Goal: Information Seeking & Learning: Learn about a topic

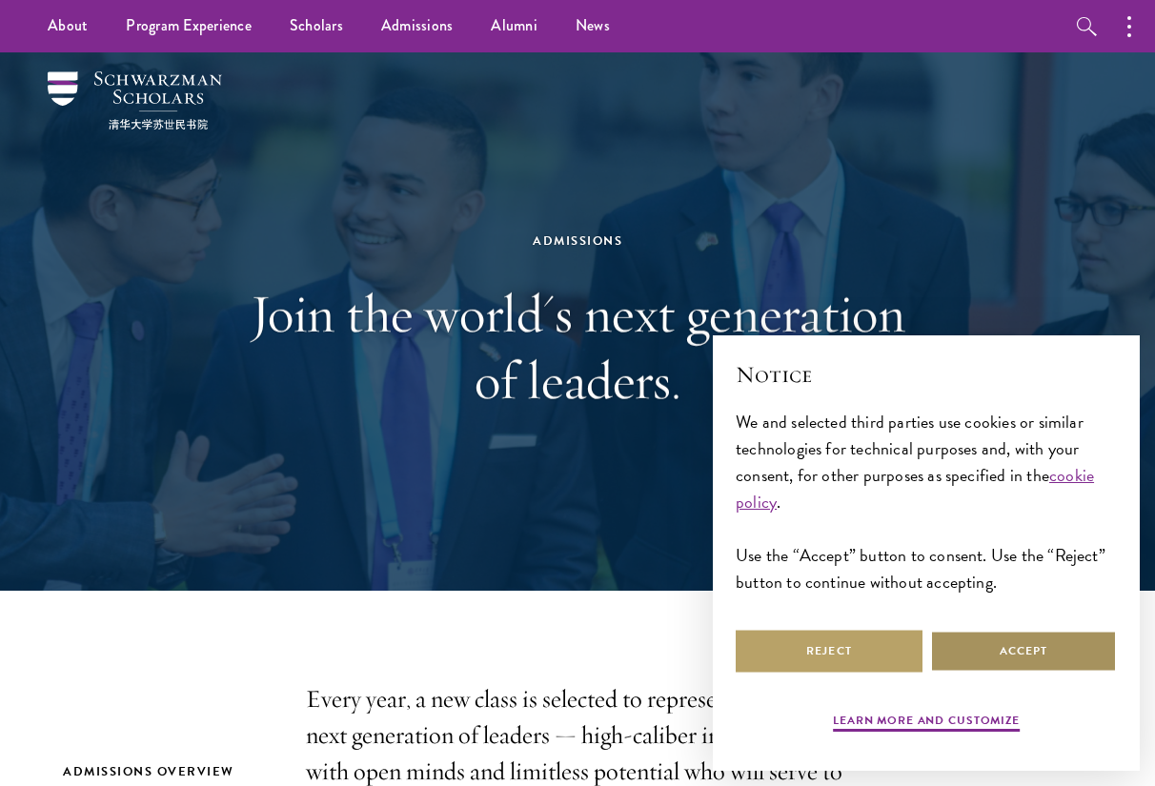
click at [1014, 649] on button "Accept" at bounding box center [1023, 651] width 187 height 43
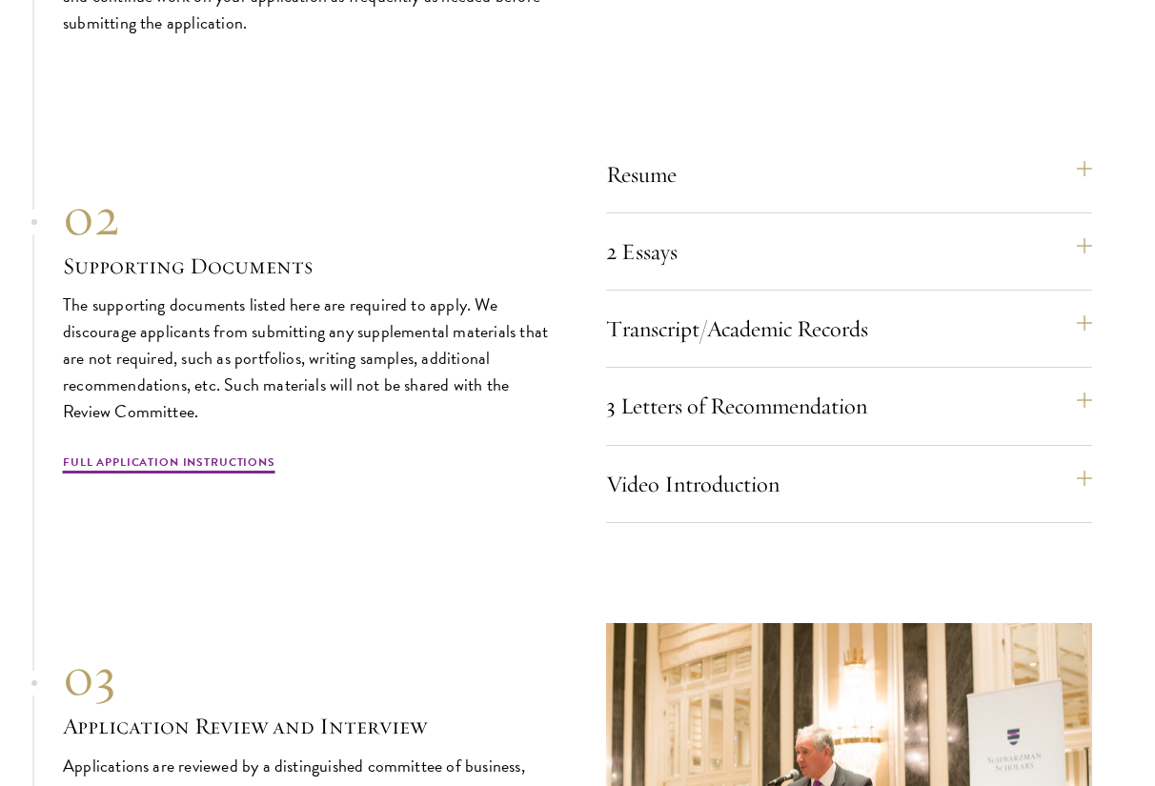
scroll to position [5752, 0]
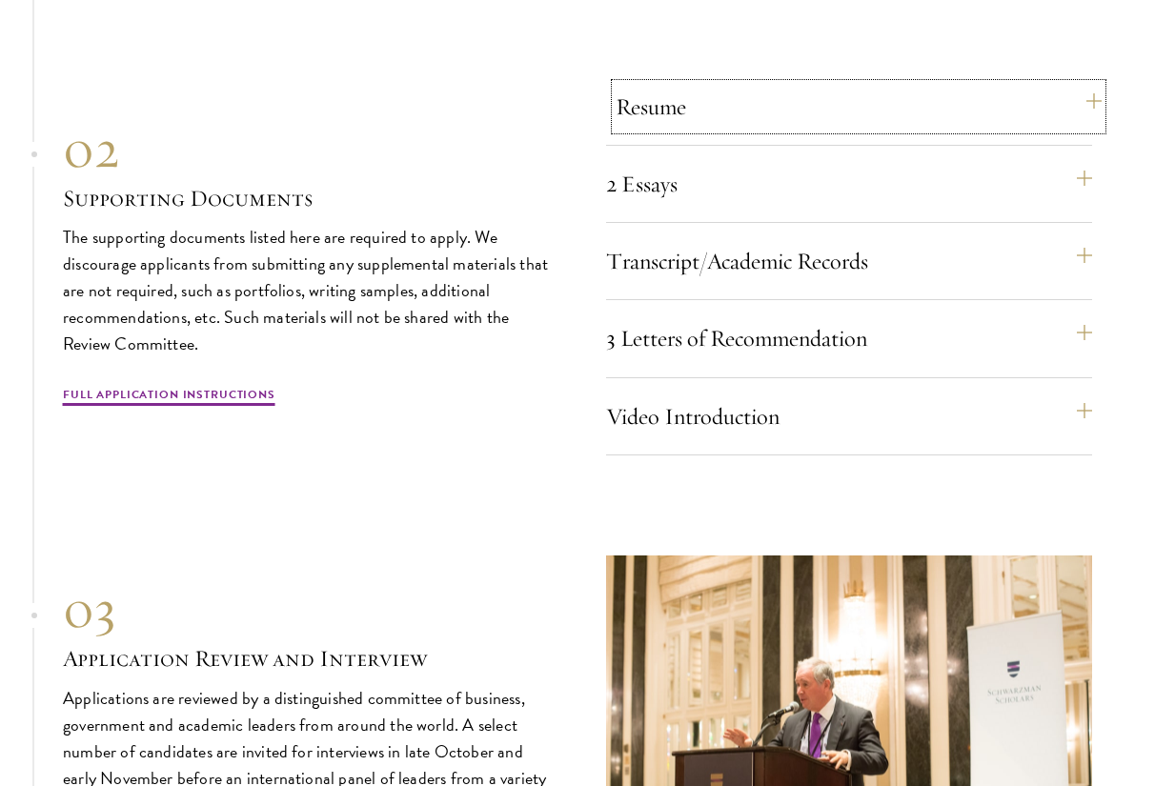
click at [702, 114] on button "Resume" at bounding box center [859, 107] width 486 height 46
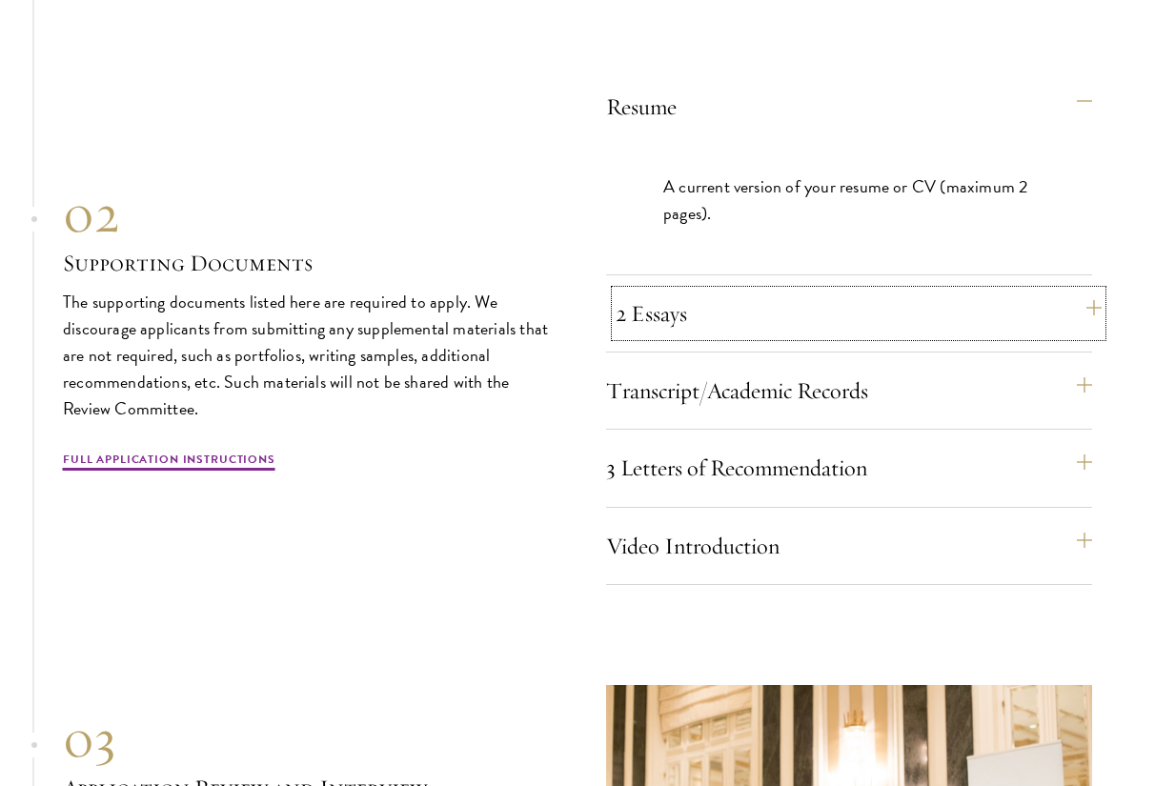
click at [706, 302] on button "2 Essays" at bounding box center [859, 314] width 486 height 46
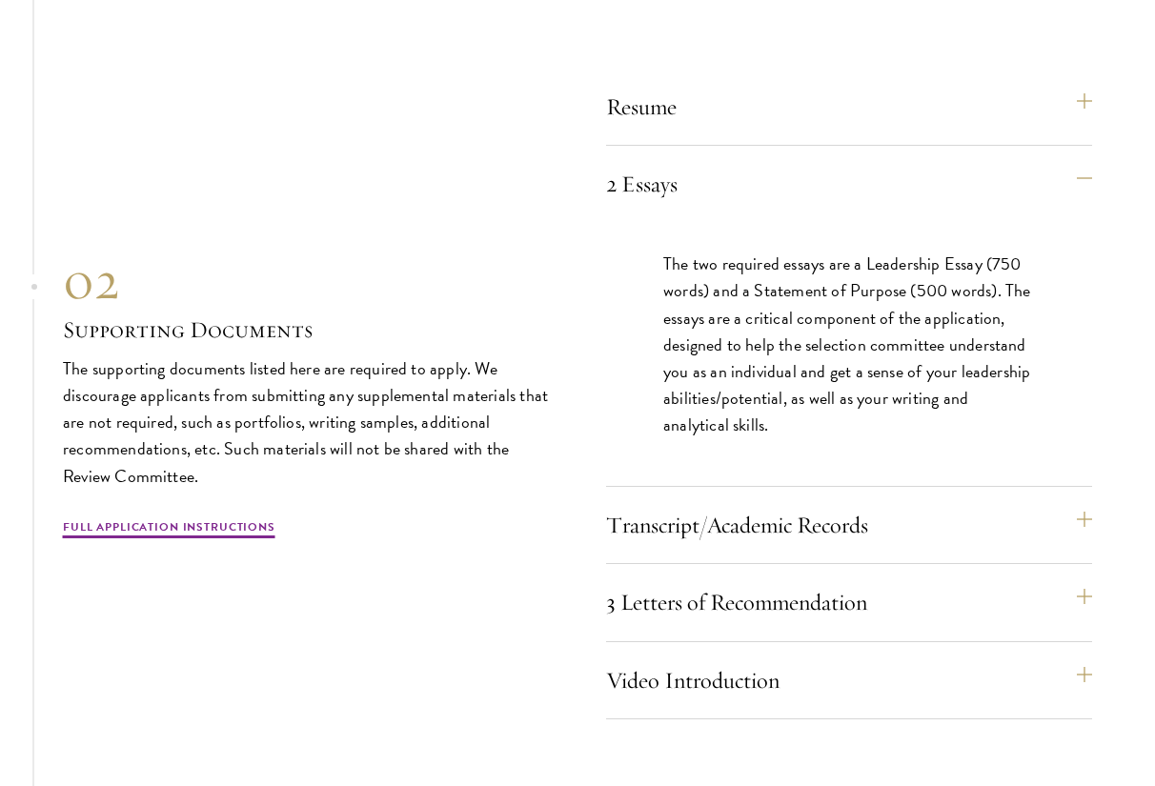
click at [869, 637] on div "3 Letters of Recommendation Recommenders should know you well and be able to sp…" at bounding box center [849, 610] width 486 height 62
click at [883, 602] on button "3 Letters of Recommendation" at bounding box center [859, 602] width 486 height 46
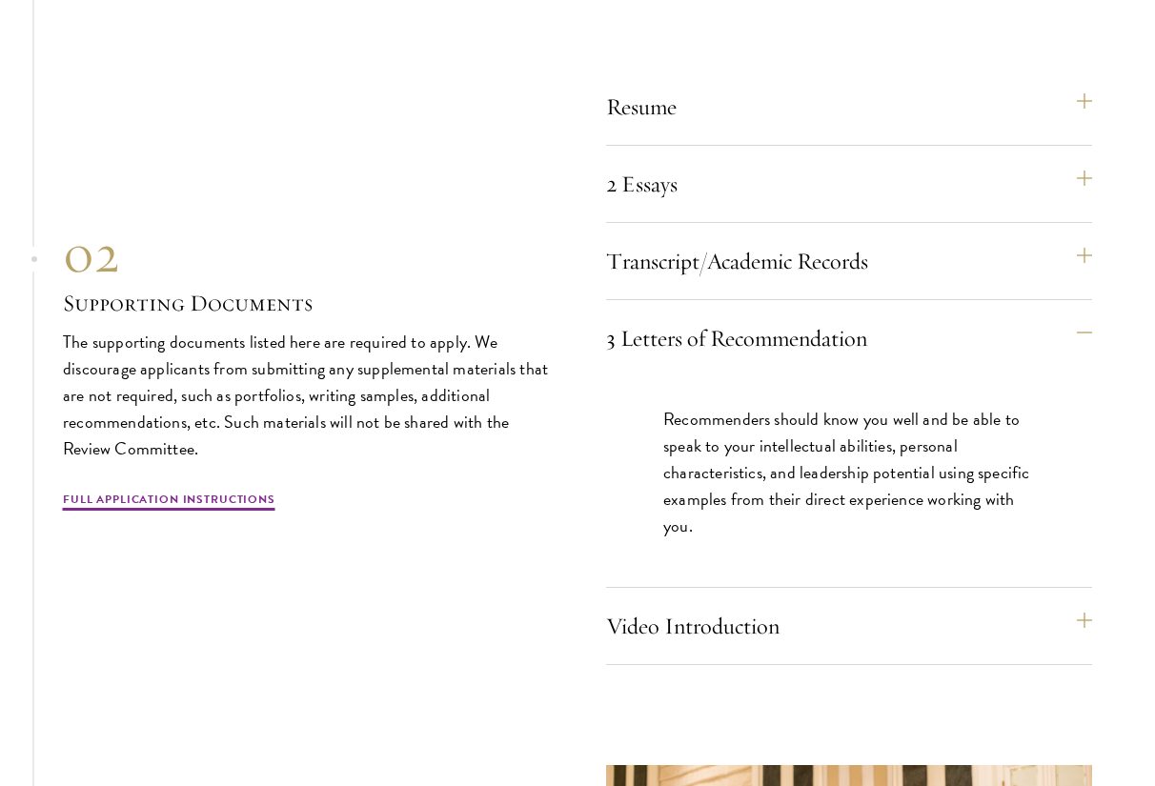
click at [844, 425] on p "Recommenders should know you well and be able to speak to your intellectual abi…" at bounding box center [849, 472] width 372 height 133
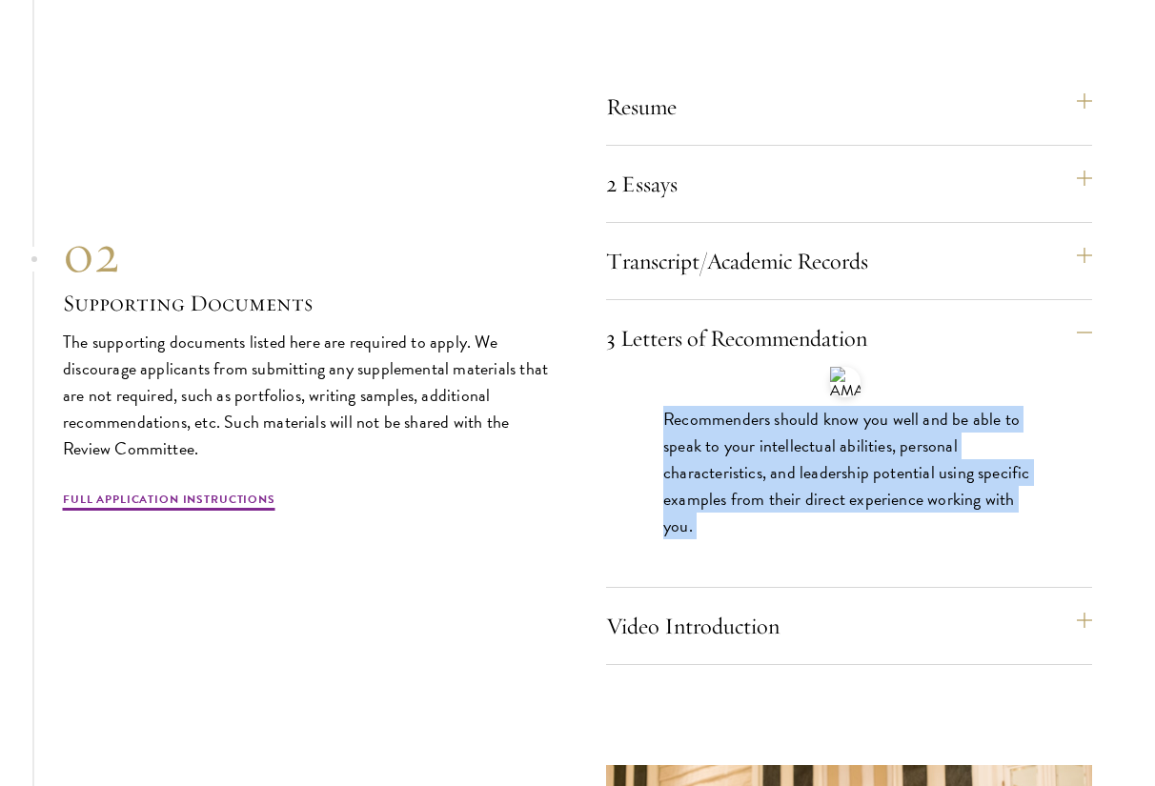
click at [844, 425] on p "Recommenders should know you well and be able to speak to your intellectual abi…" at bounding box center [849, 472] width 372 height 133
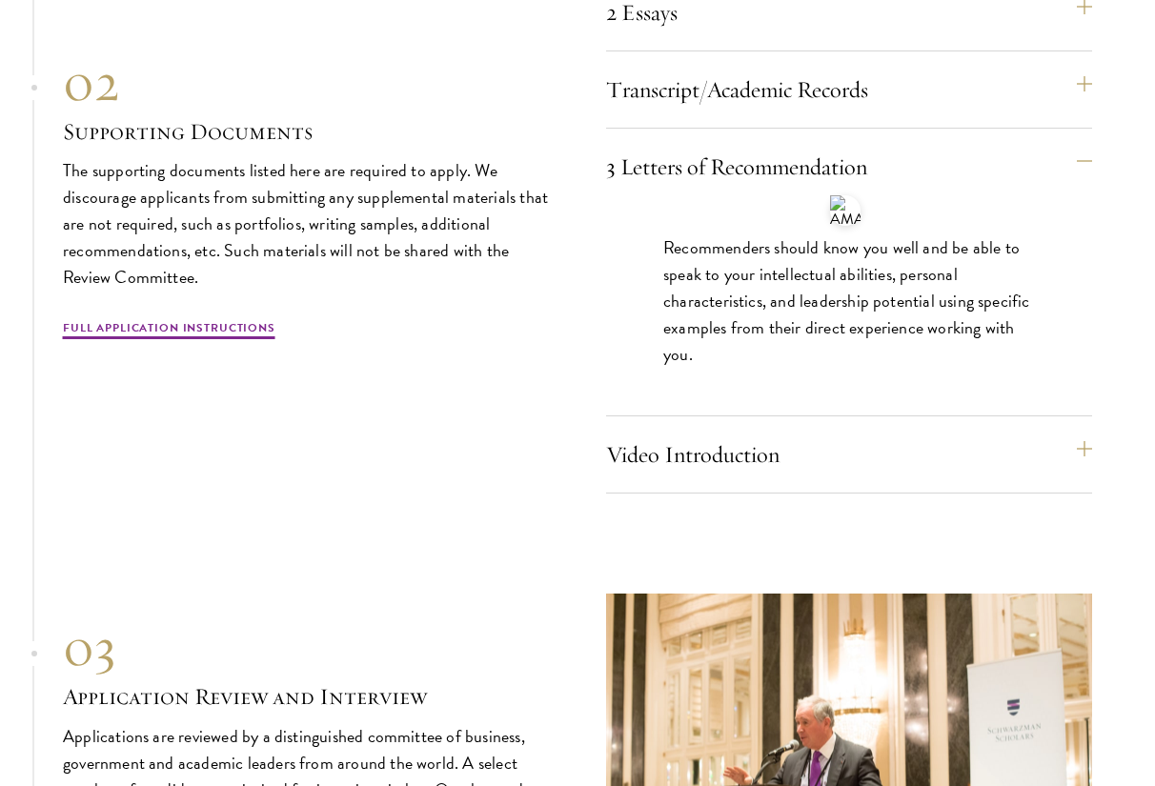
scroll to position [5931, 0]
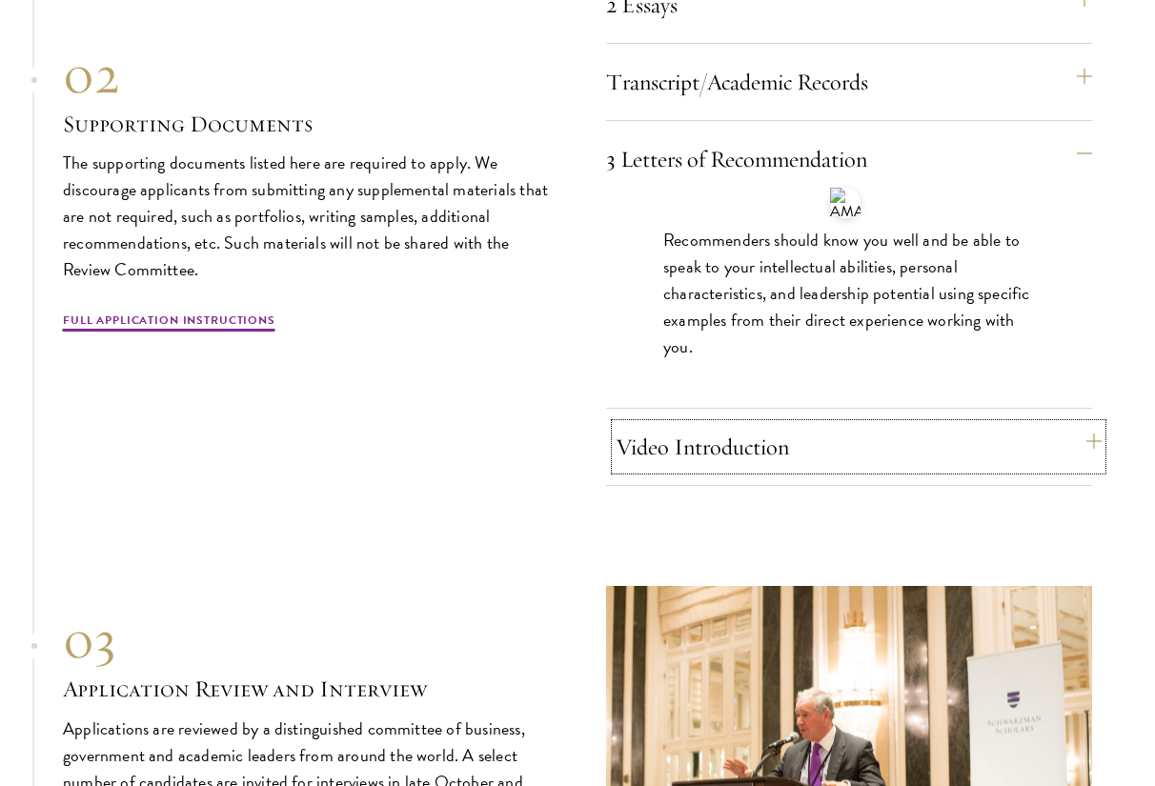
click at [875, 431] on button "Video Introduction" at bounding box center [859, 447] width 486 height 46
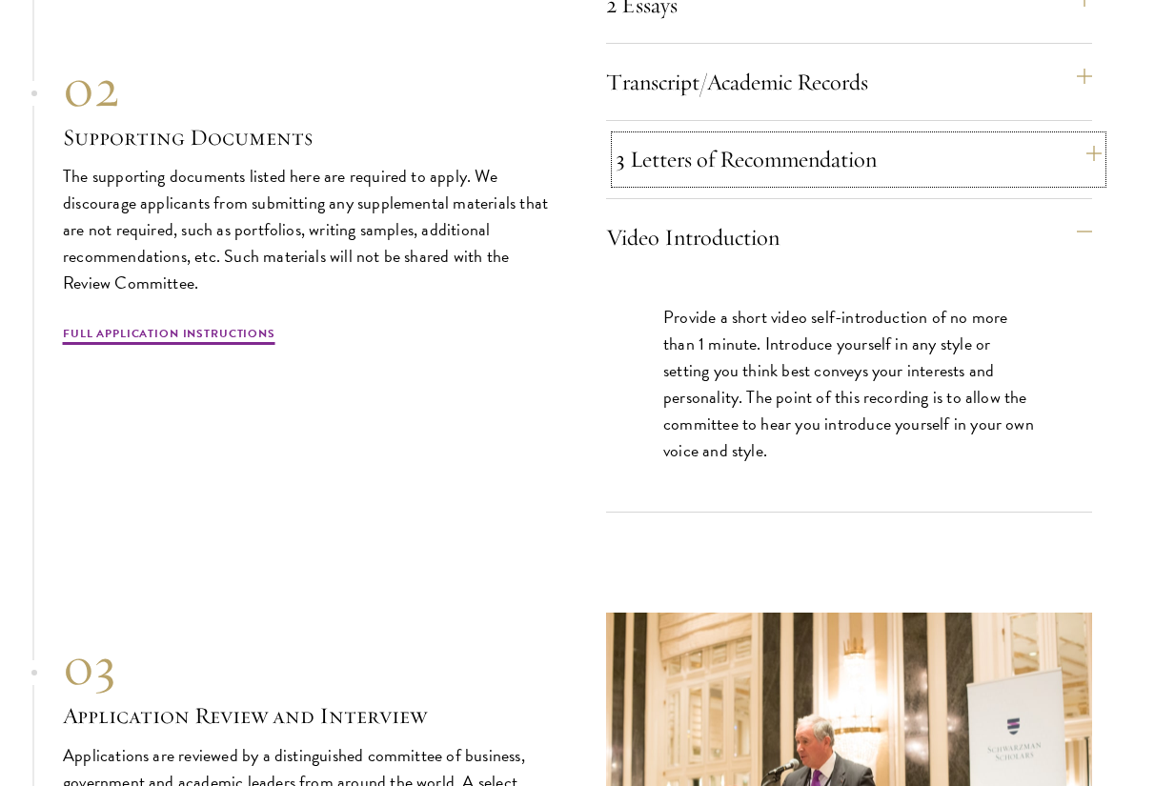
click at [880, 173] on button "3 Letters of Recommendation" at bounding box center [859, 159] width 486 height 46
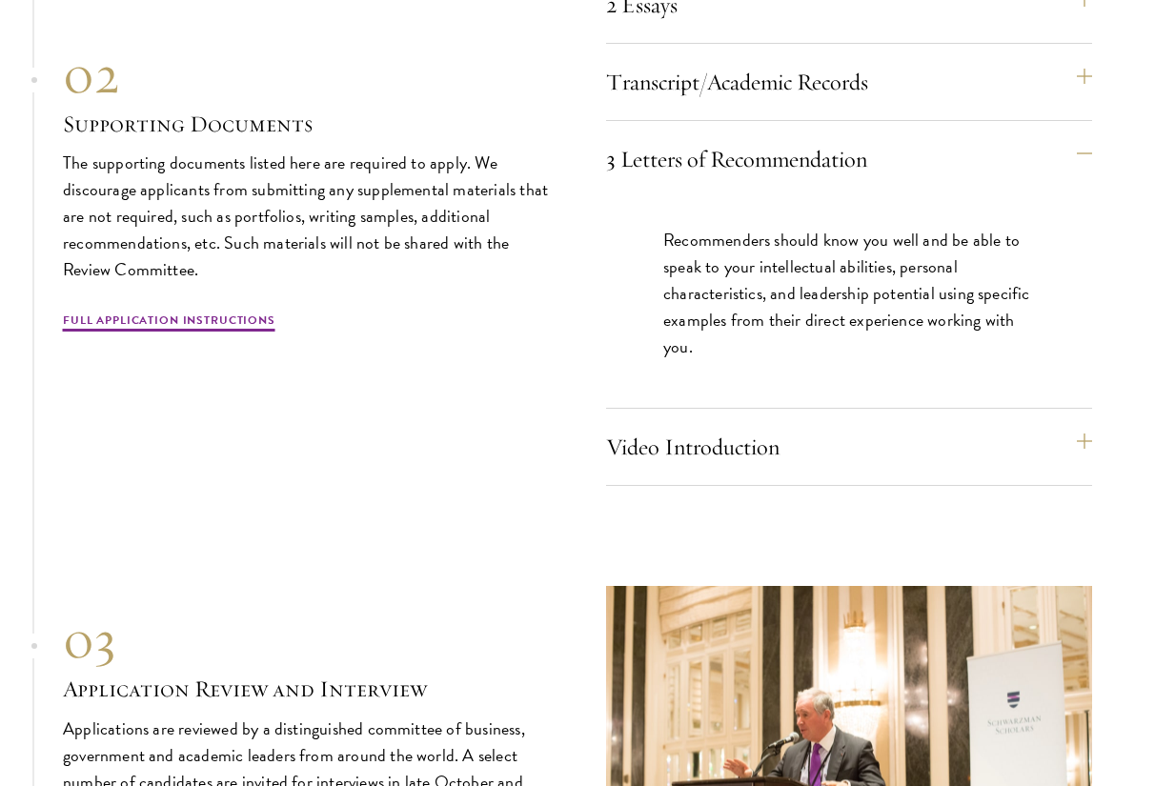
click at [873, 294] on p "Recommenders should know you well and be able to speak to your intellectual abi…" at bounding box center [849, 293] width 372 height 133
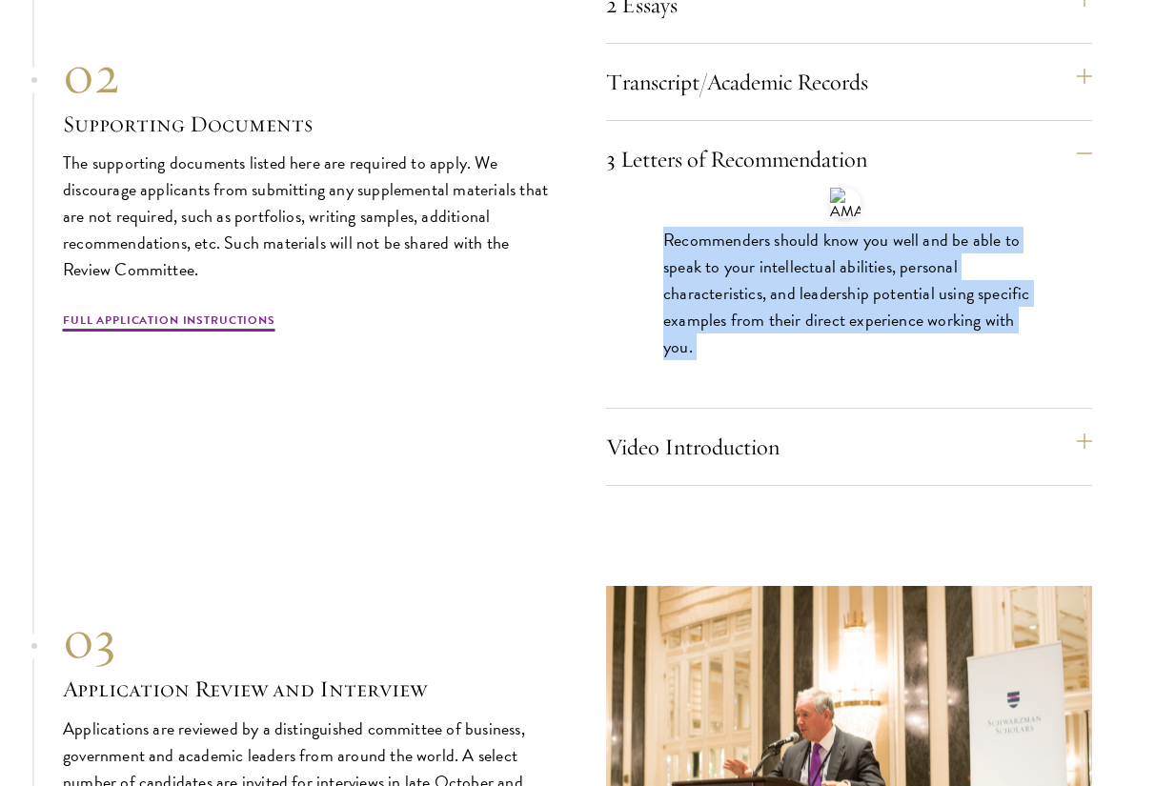
click at [873, 294] on p "Recommenders should know you well and be able to speak to your intellectual abi…" at bounding box center [849, 293] width 372 height 133
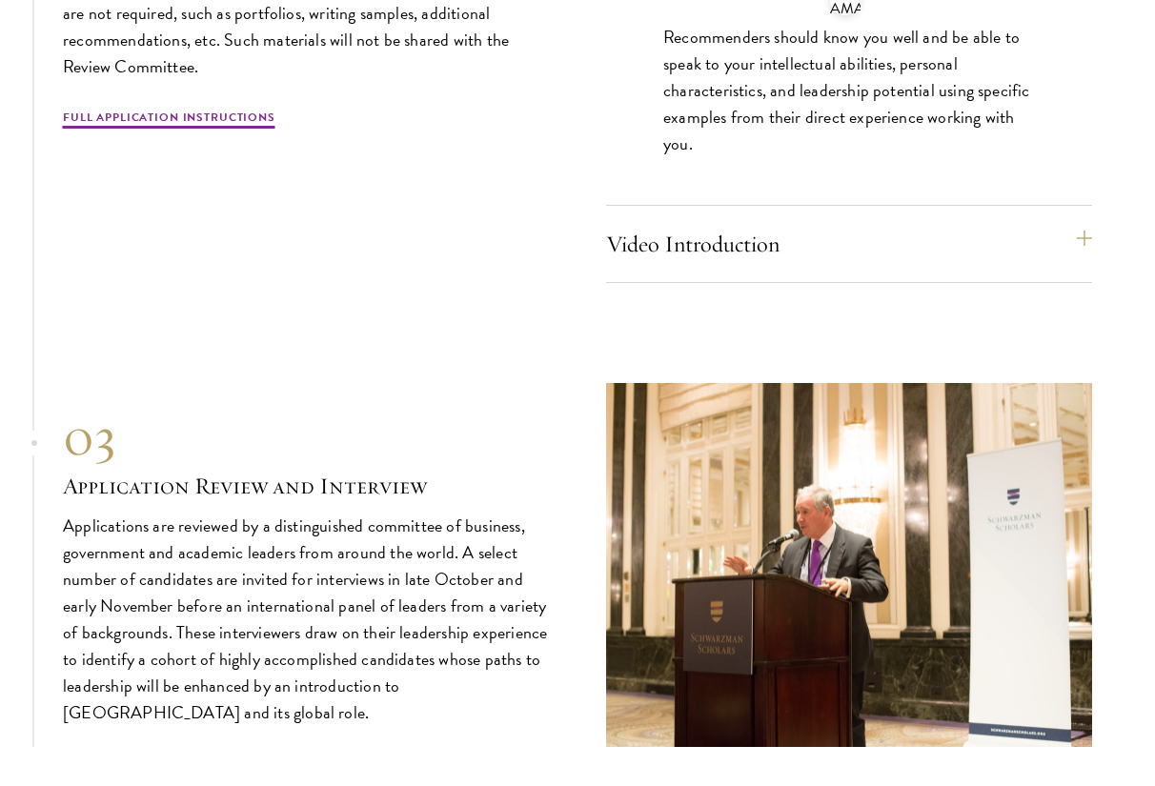
scroll to position [6242, 0]
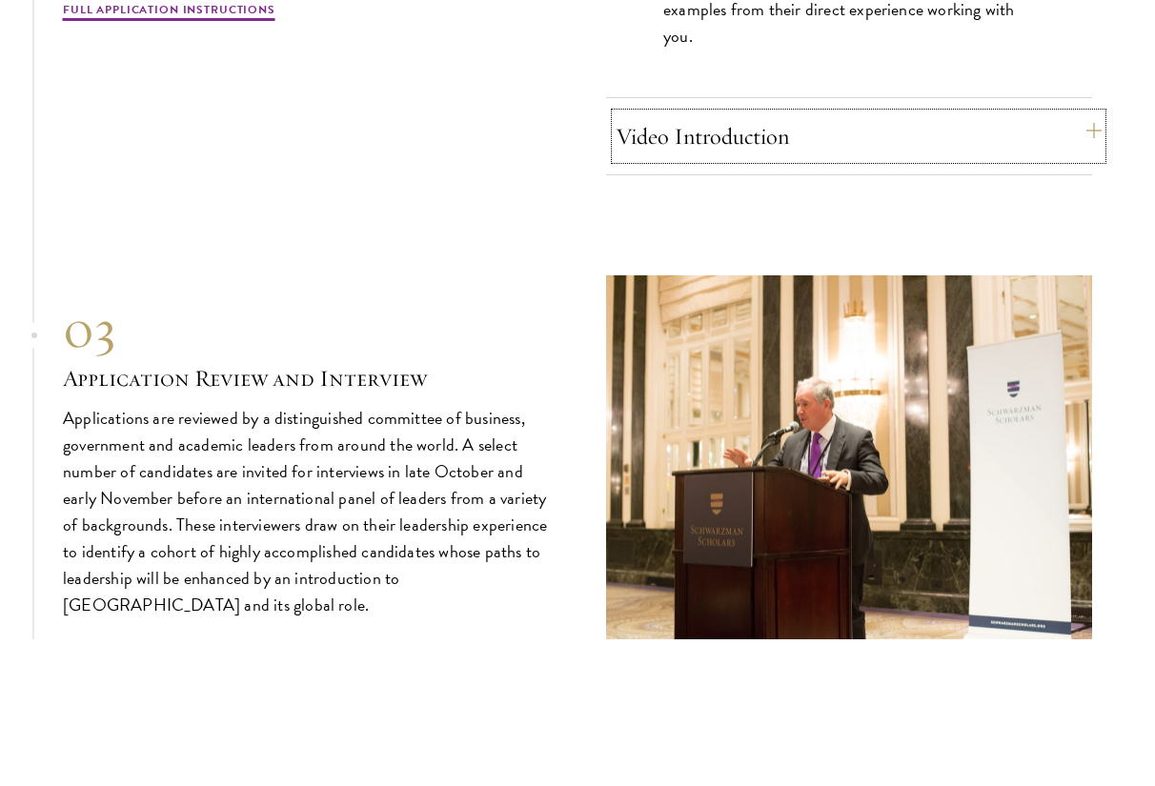
click at [886, 136] on button "Video Introduction" at bounding box center [859, 136] width 486 height 46
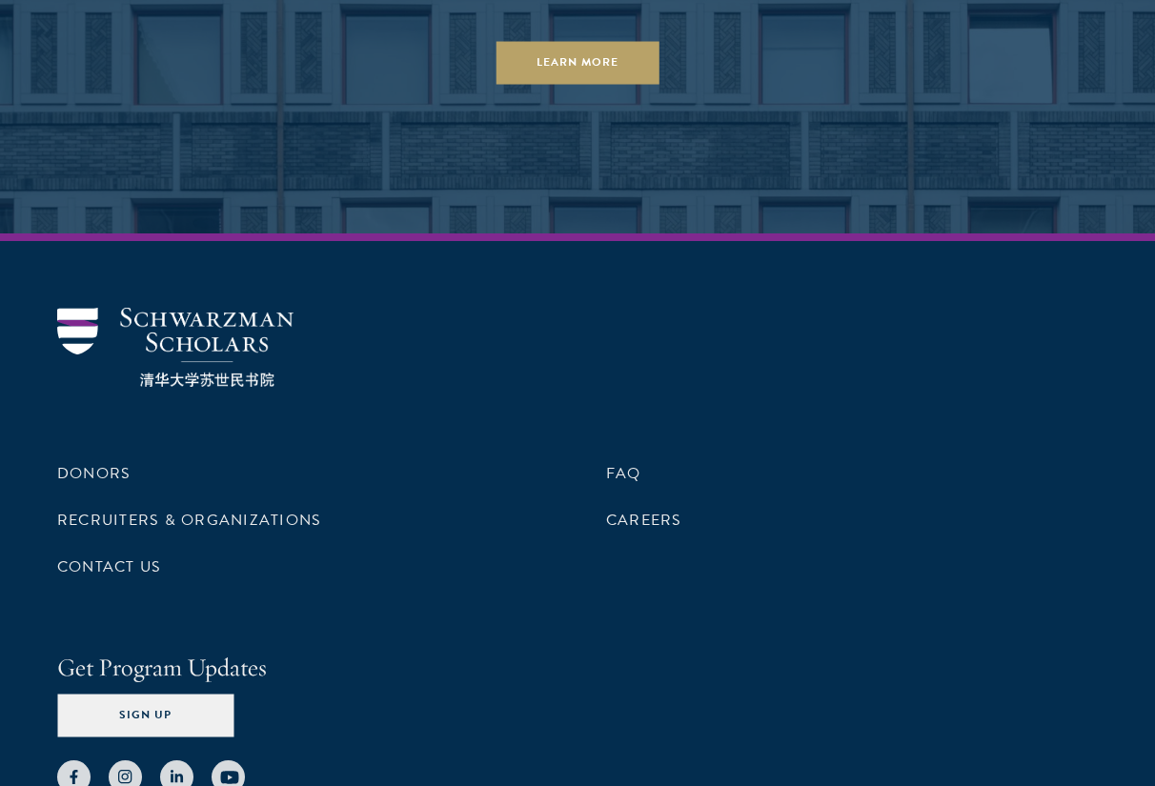
scroll to position [9475, 0]
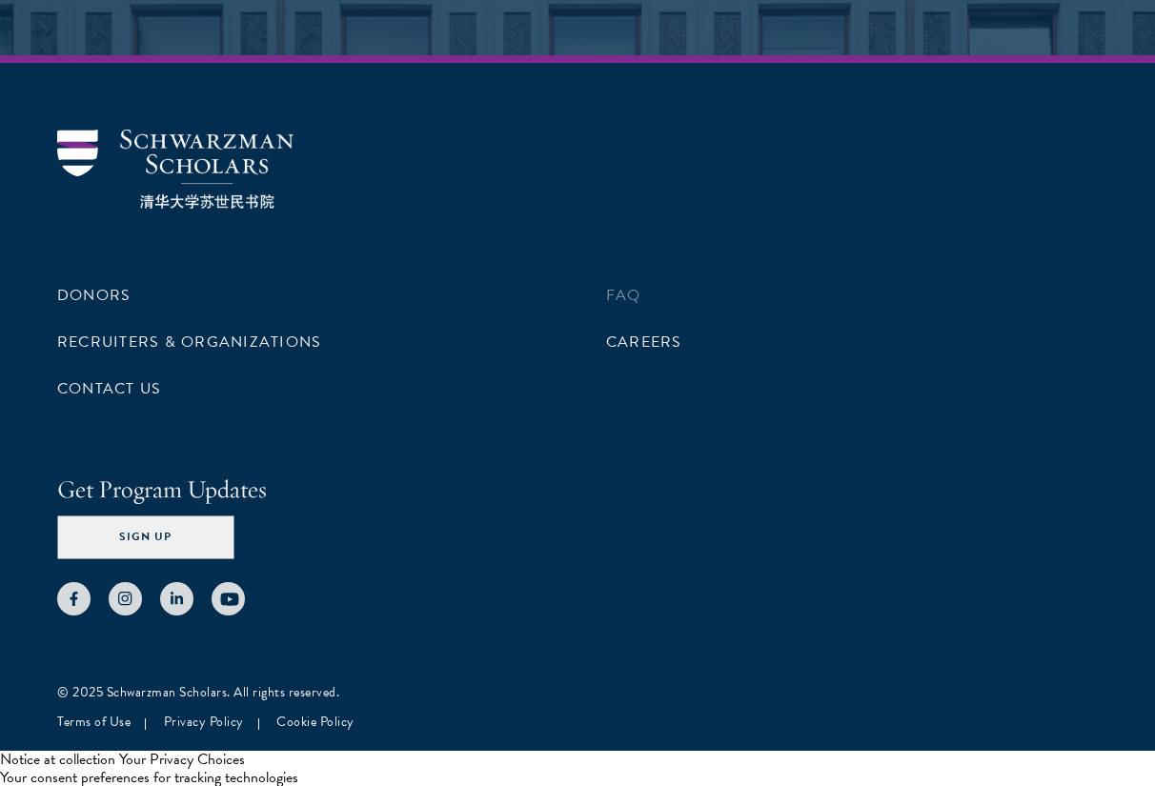
click at [640, 299] on li "FAQ" at bounding box center [852, 295] width 492 height 32
click at [629, 296] on link "FAQ" at bounding box center [623, 295] width 35 height 23
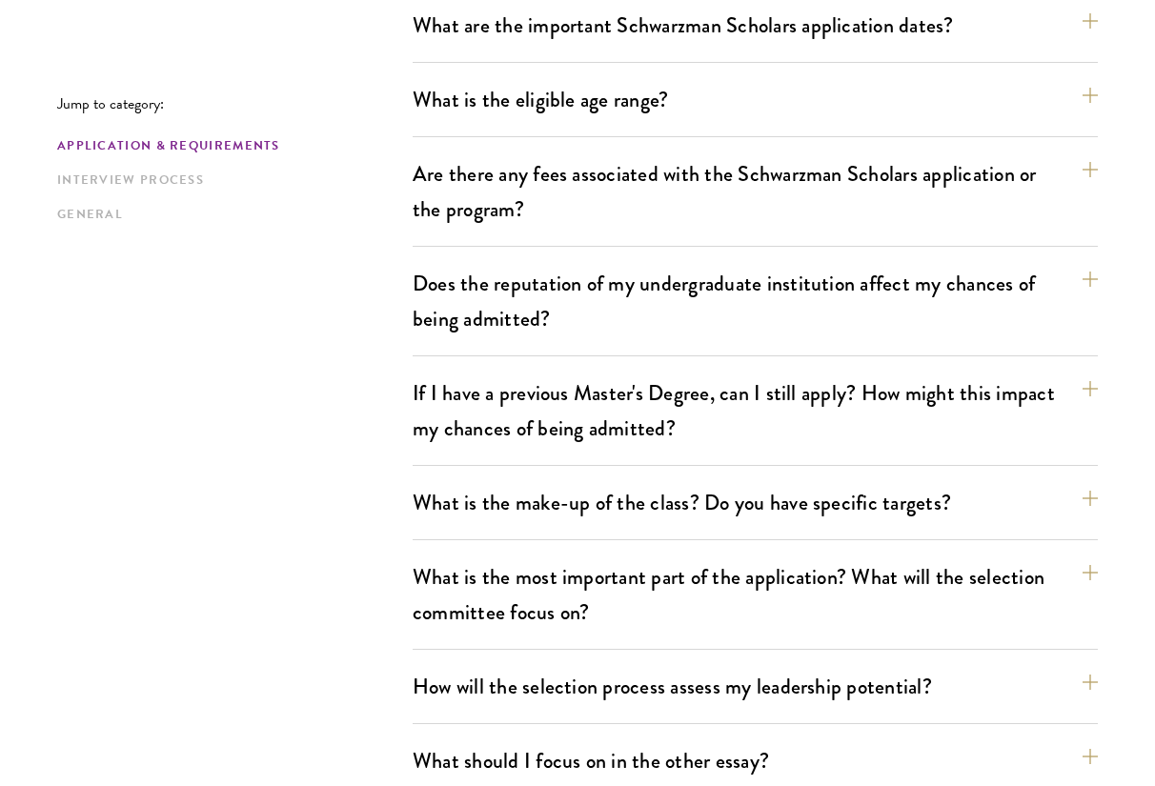
scroll to position [630, 0]
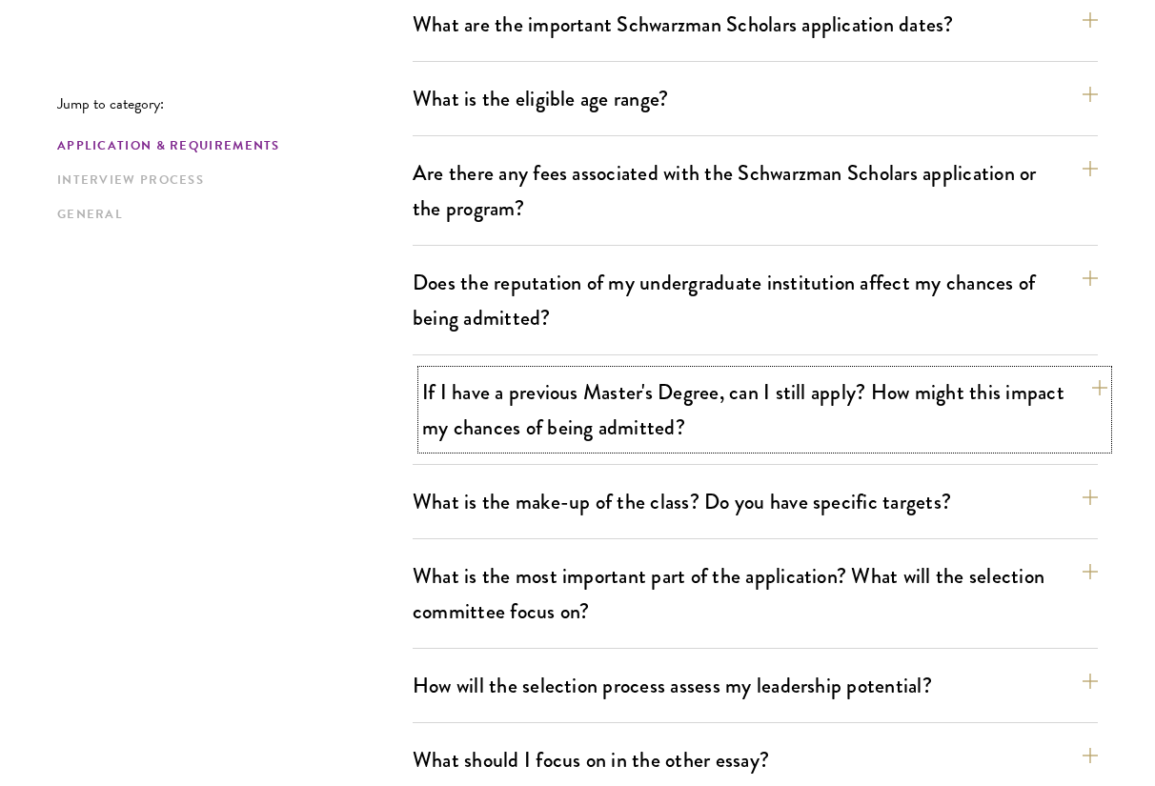
click at [631, 390] on button "If I have a previous Master's Degree, can I still apply? How might this impact …" at bounding box center [764, 410] width 685 height 78
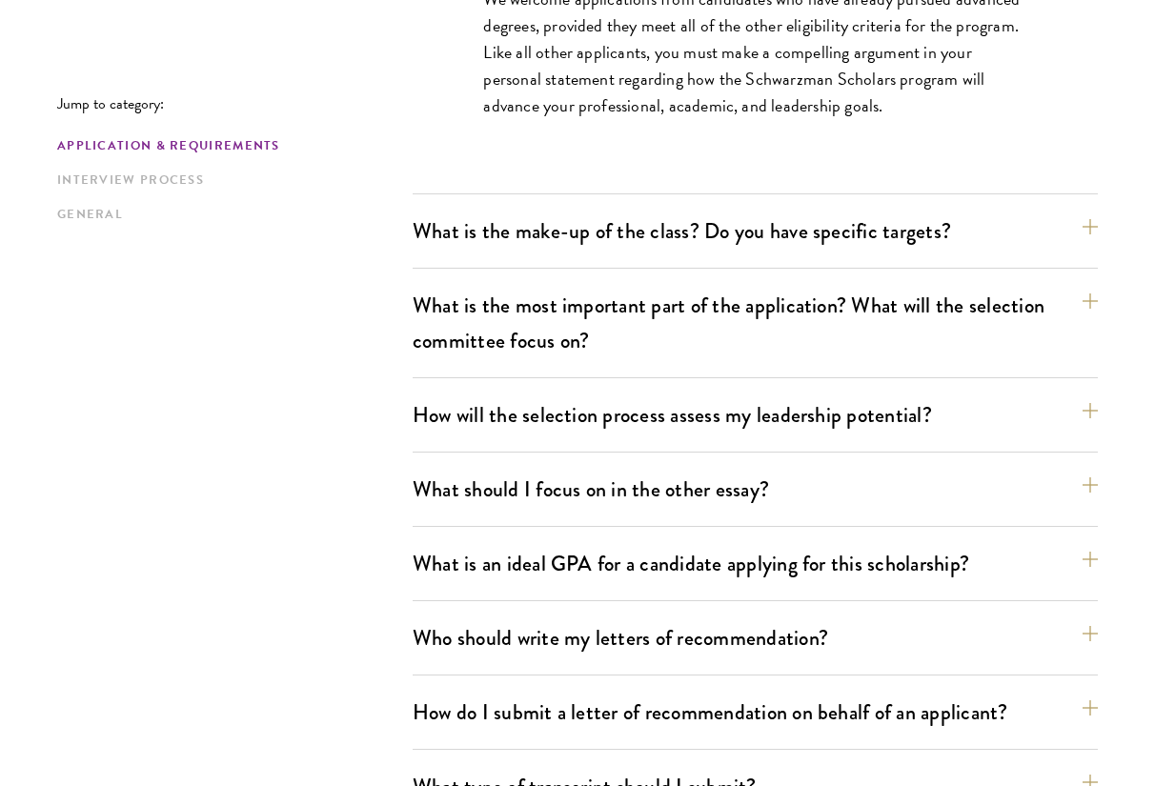
scroll to position [1143, 0]
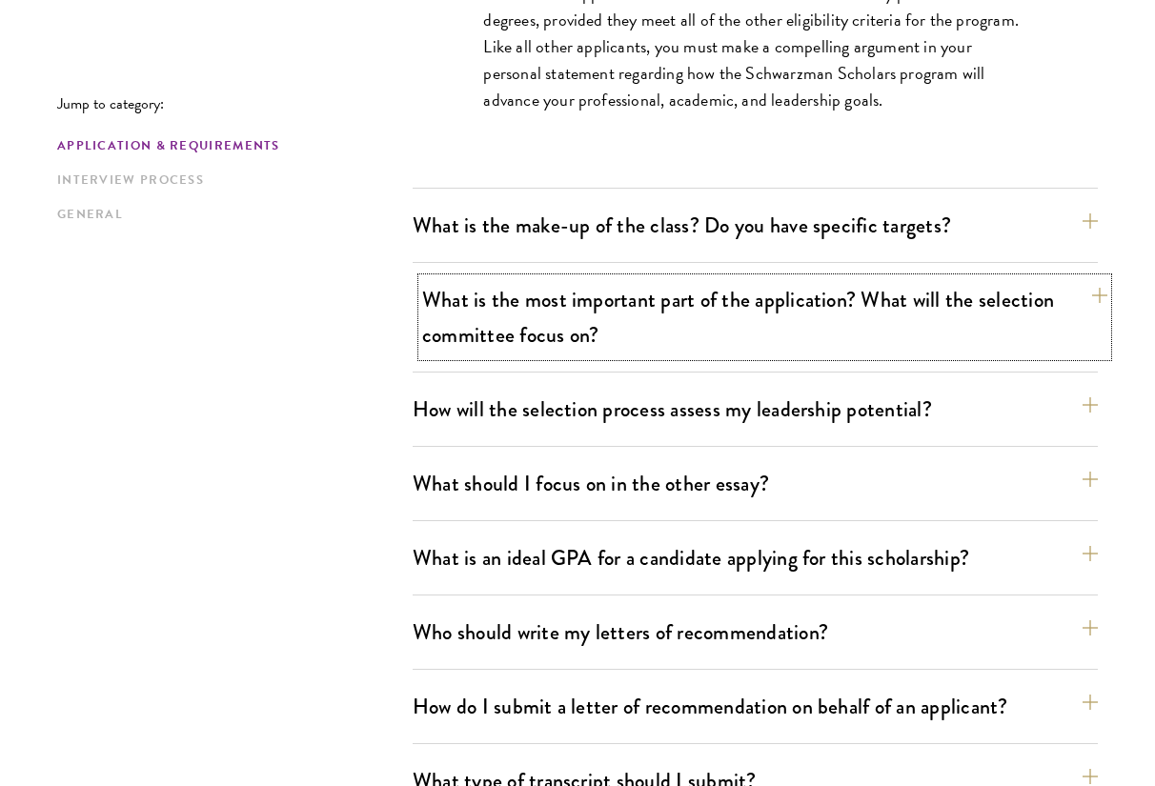
click at [637, 324] on button "What is the most important part of the application? What will the selection com…" at bounding box center [764, 317] width 685 height 78
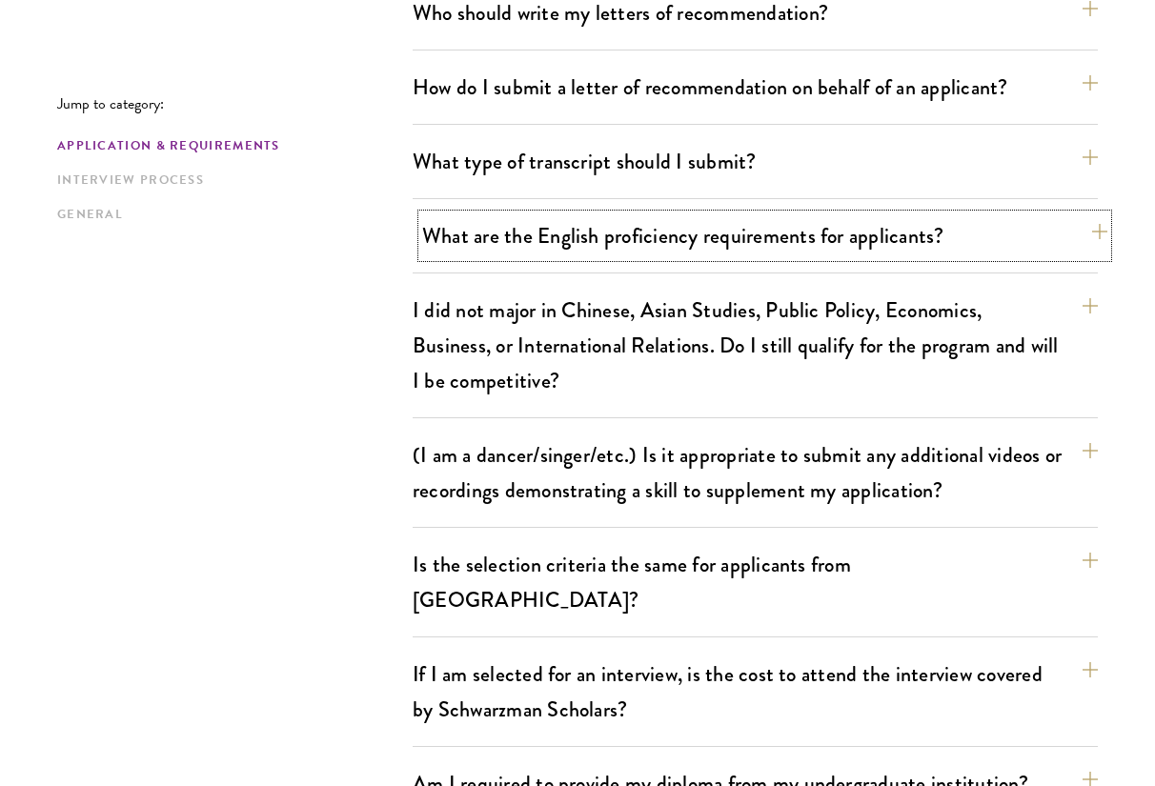
click at [628, 247] on button "What are the English proficiency requirements for applicants?" at bounding box center [764, 235] width 685 height 43
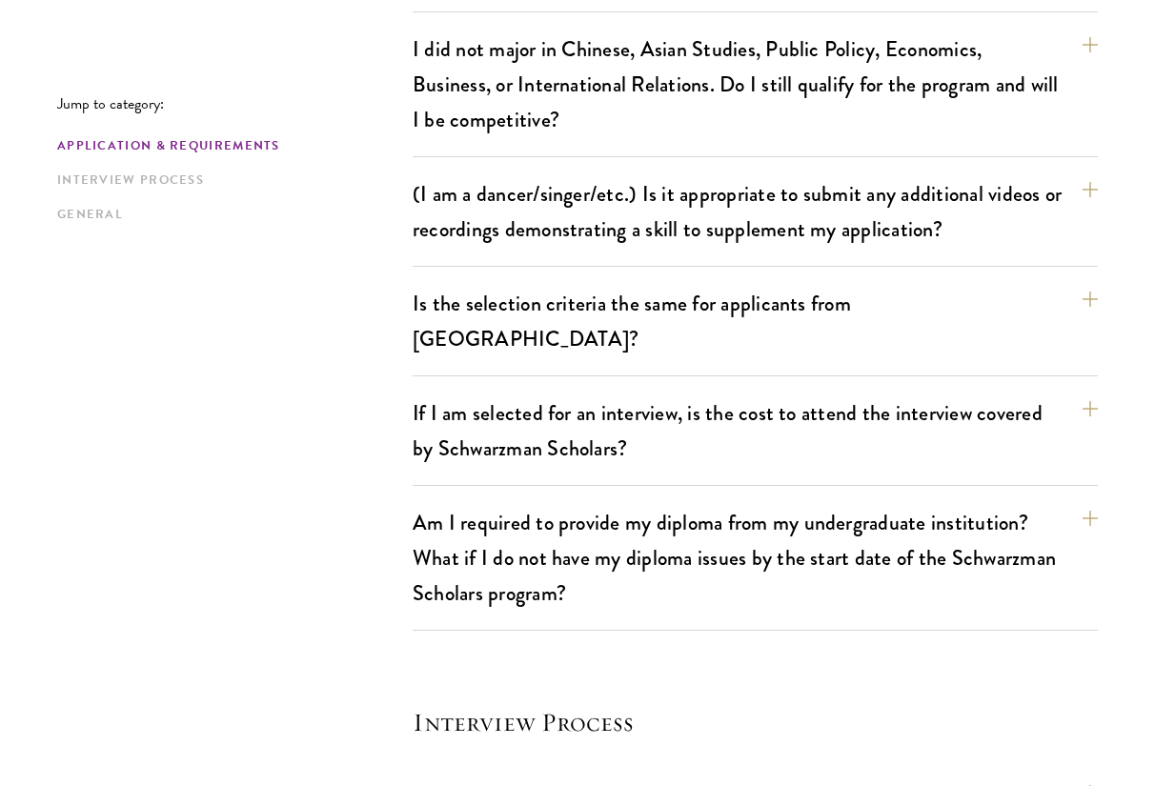
scroll to position [2438, 0]
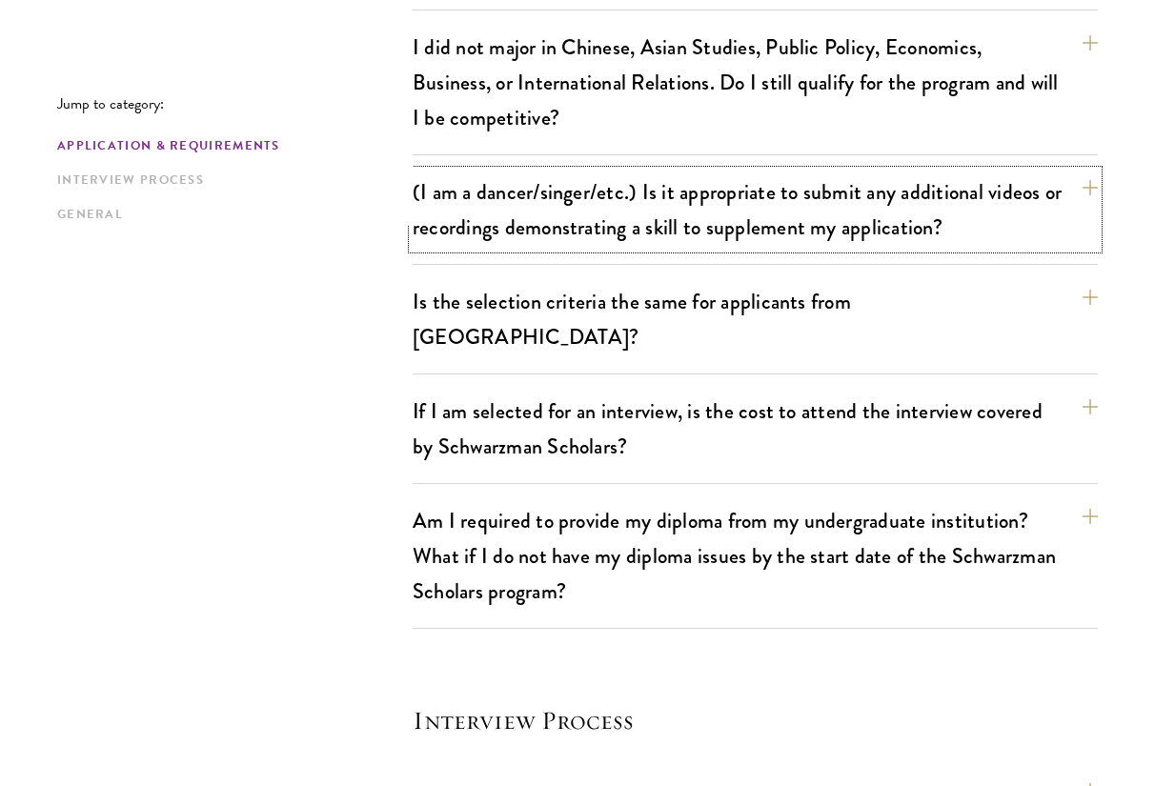
click at [628, 247] on button "(I am a dancer/singer/etc.) Is it appropriate to submit any additional videos o…" at bounding box center [755, 210] width 685 height 78
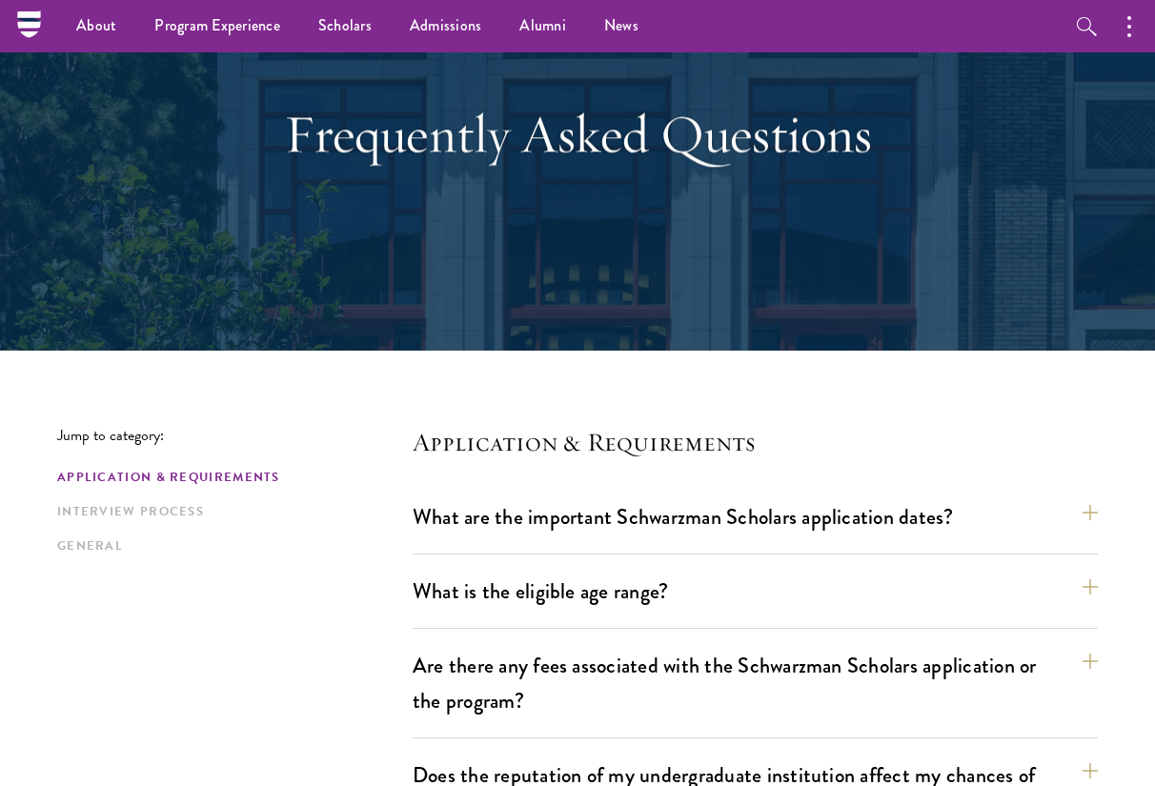
scroll to position [0, 0]
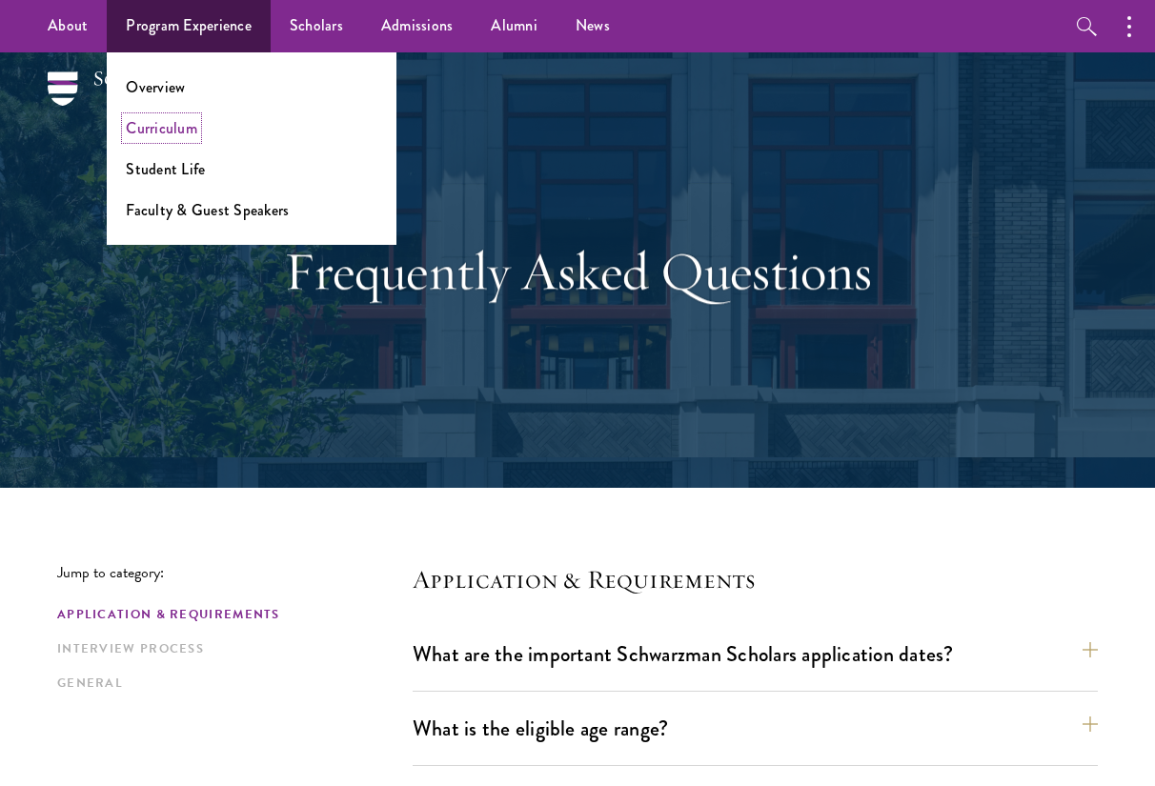
click at [181, 124] on link "Curriculum" at bounding box center [161, 128] width 71 height 22
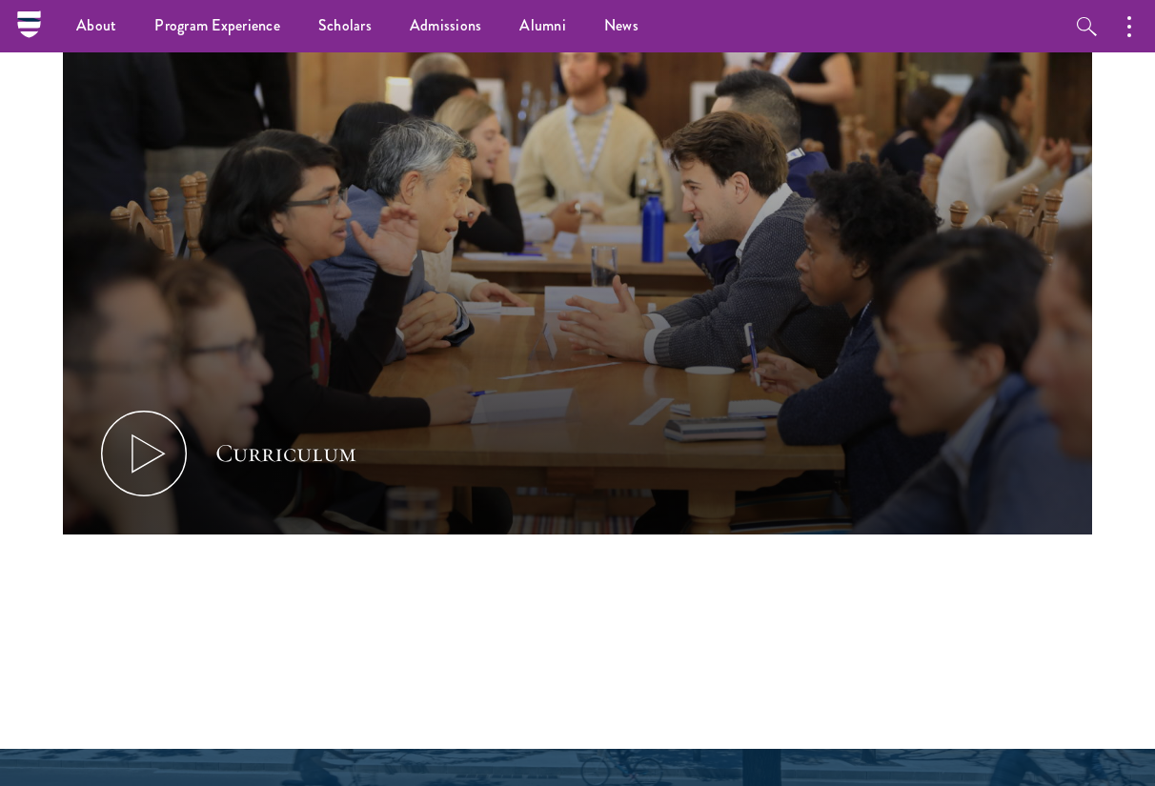
scroll to position [823, 0]
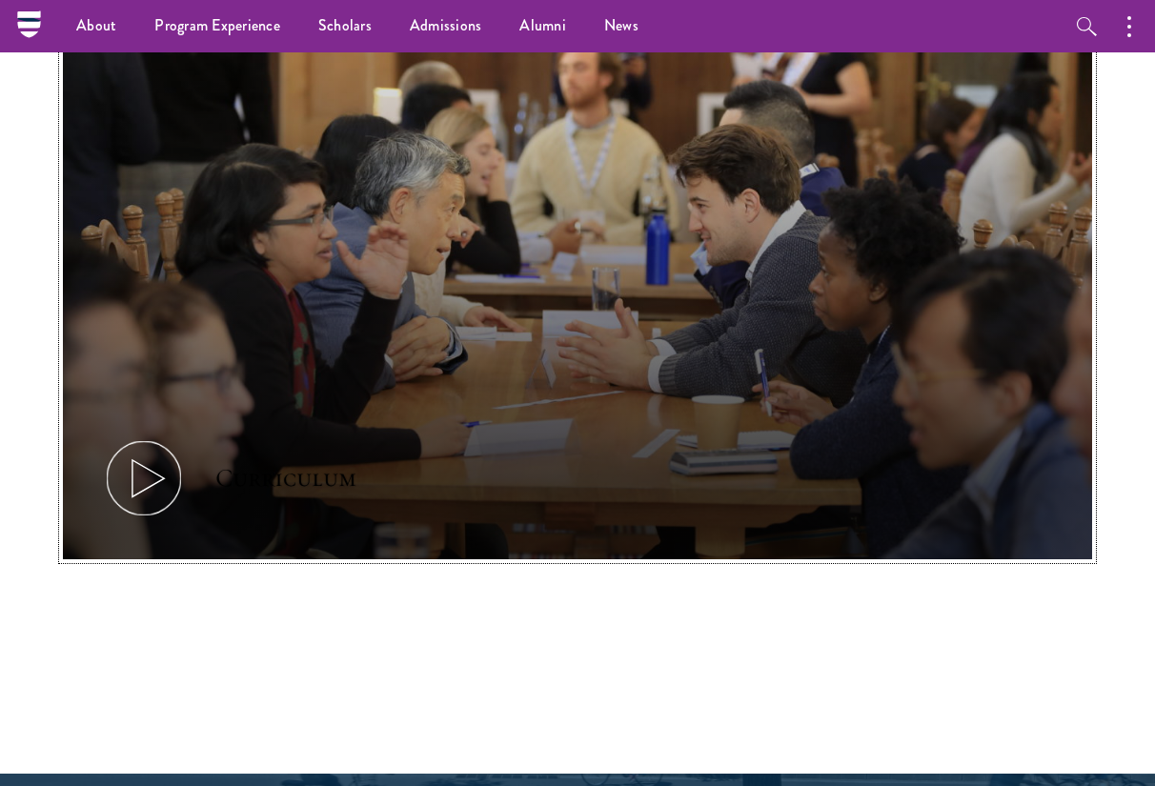
click at [146, 481] on icon at bounding box center [144, 479] width 86 height 86
